Goal: Transaction & Acquisition: Purchase product/service

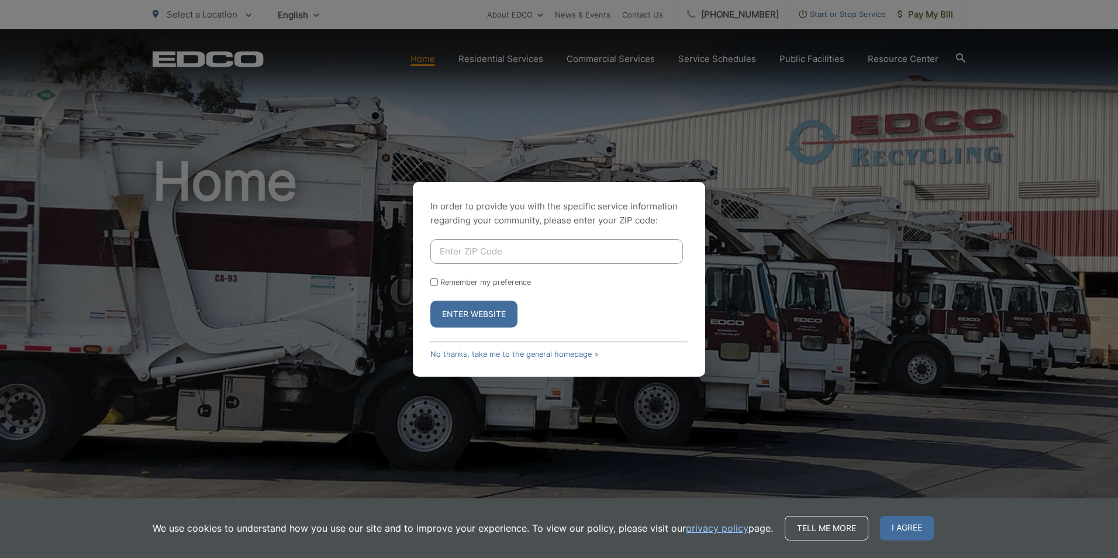
click at [530, 245] on input "Enter ZIP Code" at bounding box center [556, 251] width 253 height 25
type input "92028"
click at [472, 309] on button "Enter Website" at bounding box center [473, 313] width 87 height 27
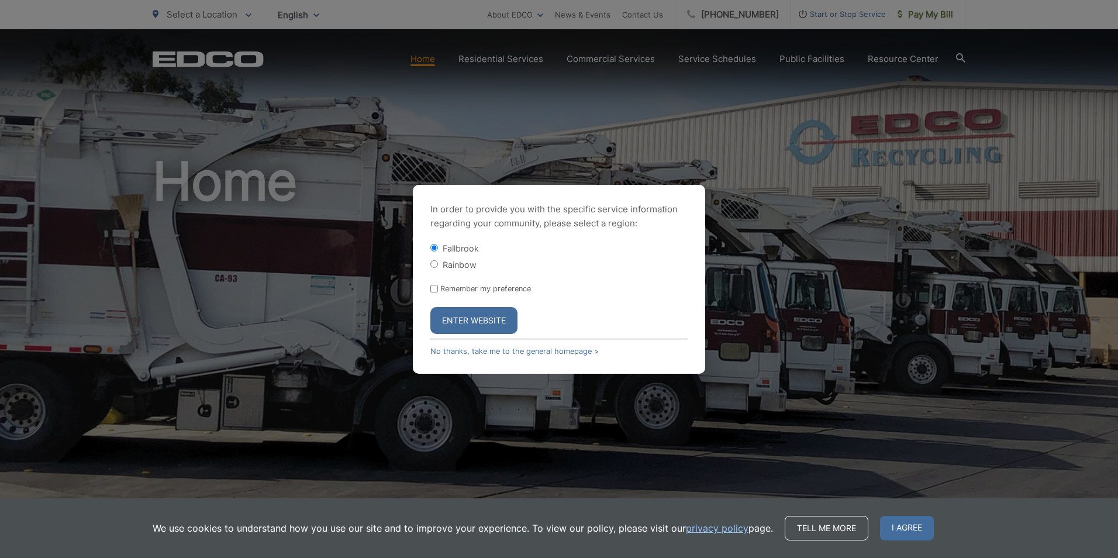
click at [432, 287] on input "Remember my preference" at bounding box center [434, 289] width 8 height 8
checkbox input "true"
click at [488, 319] on button "Enter Website" at bounding box center [473, 320] width 87 height 27
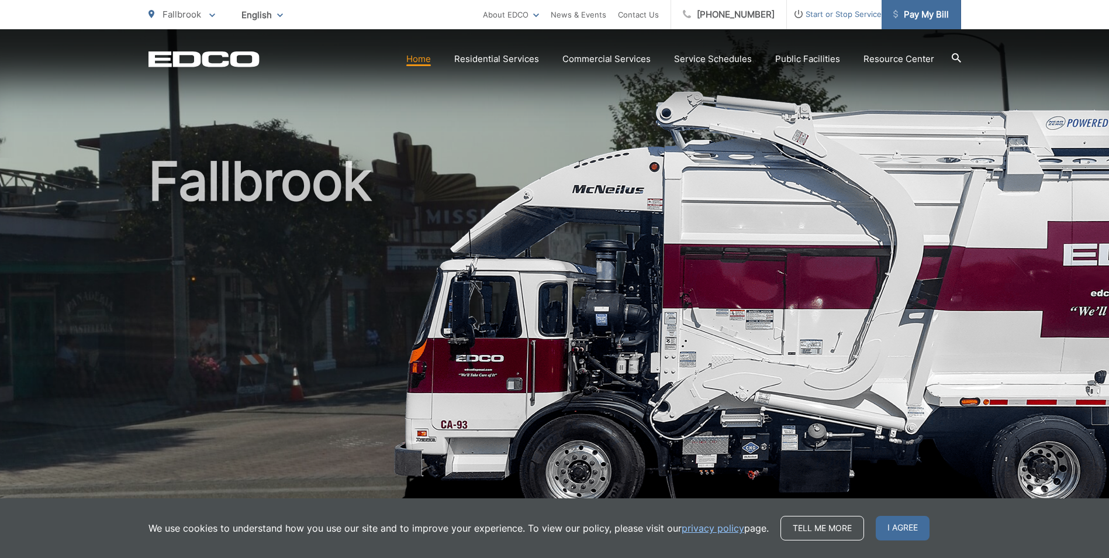
click at [931, 14] on span "Pay My Bill" at bounding box center [921, 15] width 56 height 14
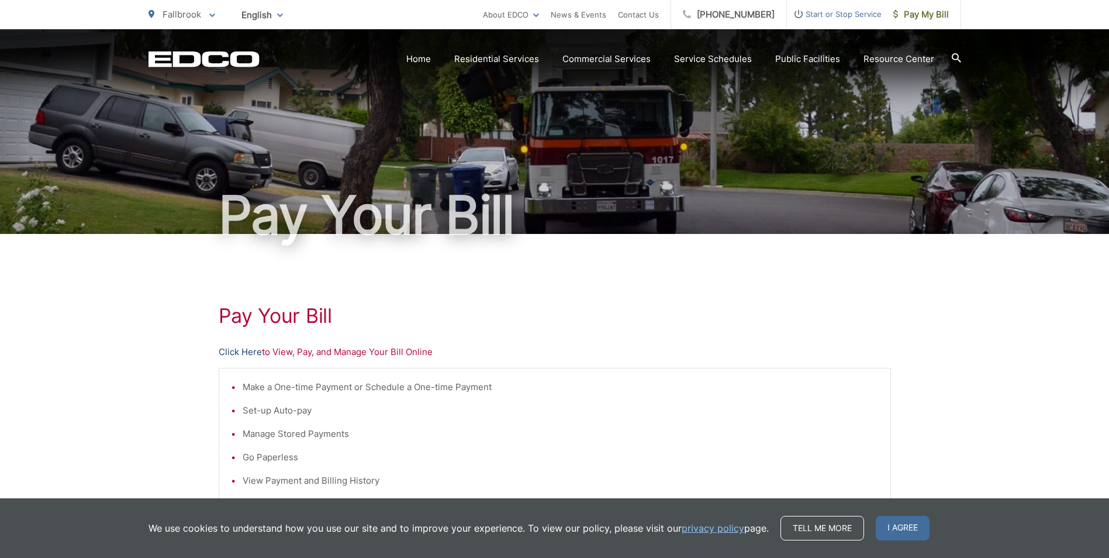
click at [239, 350] on link "Click Here" at bounding box center [240, 352] width 43 height 14
